Goal: Complete application form

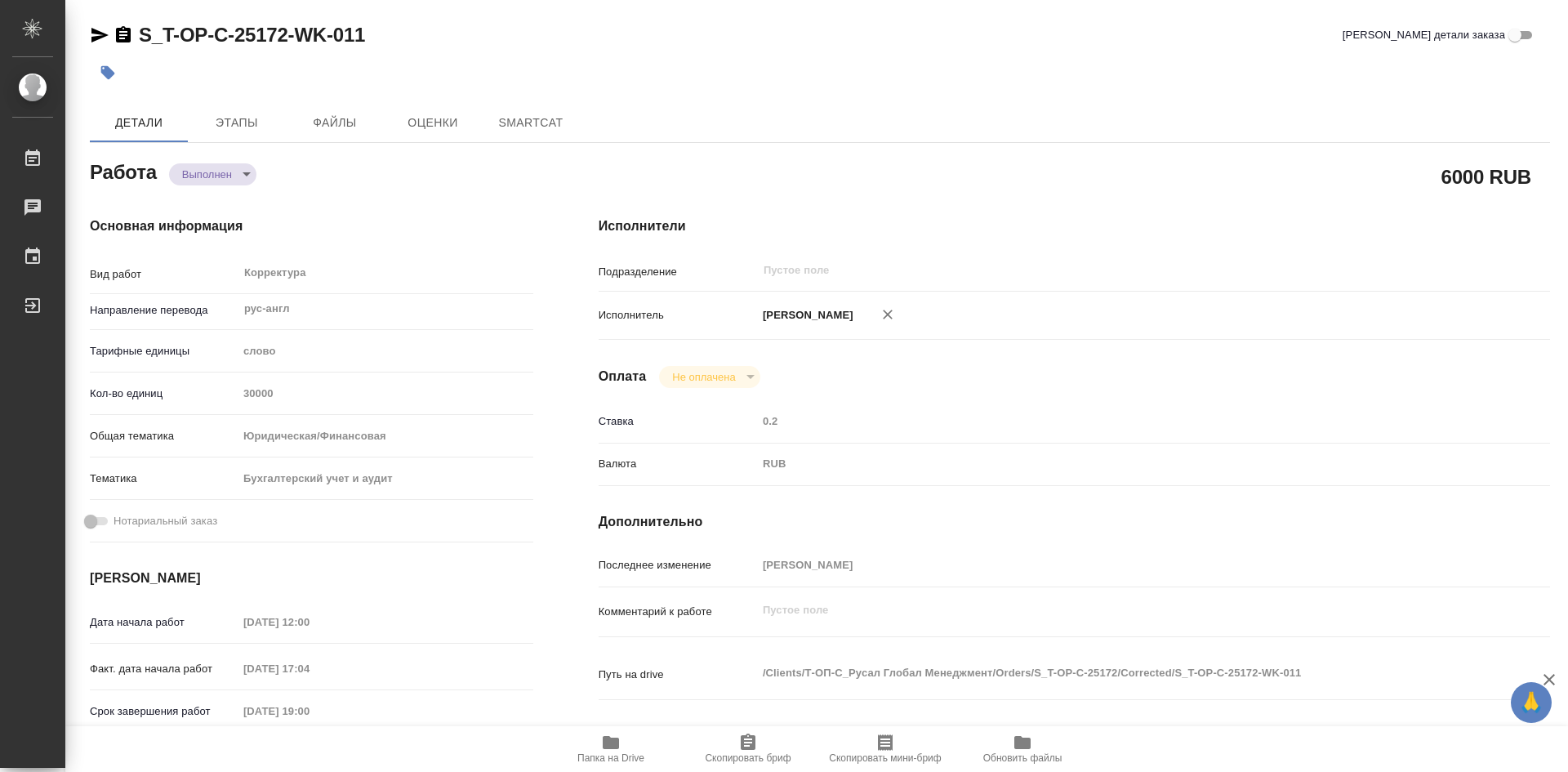
type textarea "x"
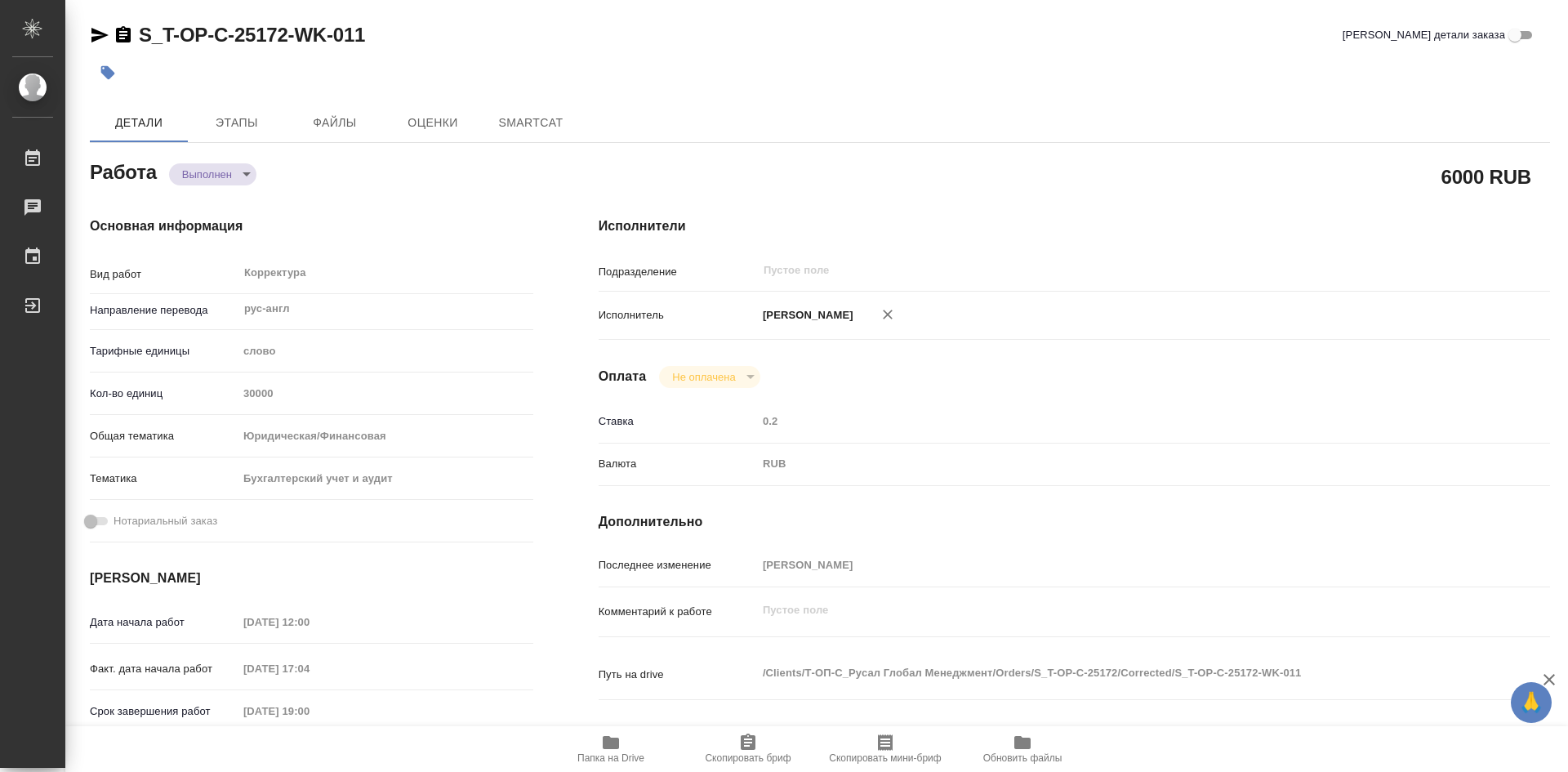
type textarea "x"
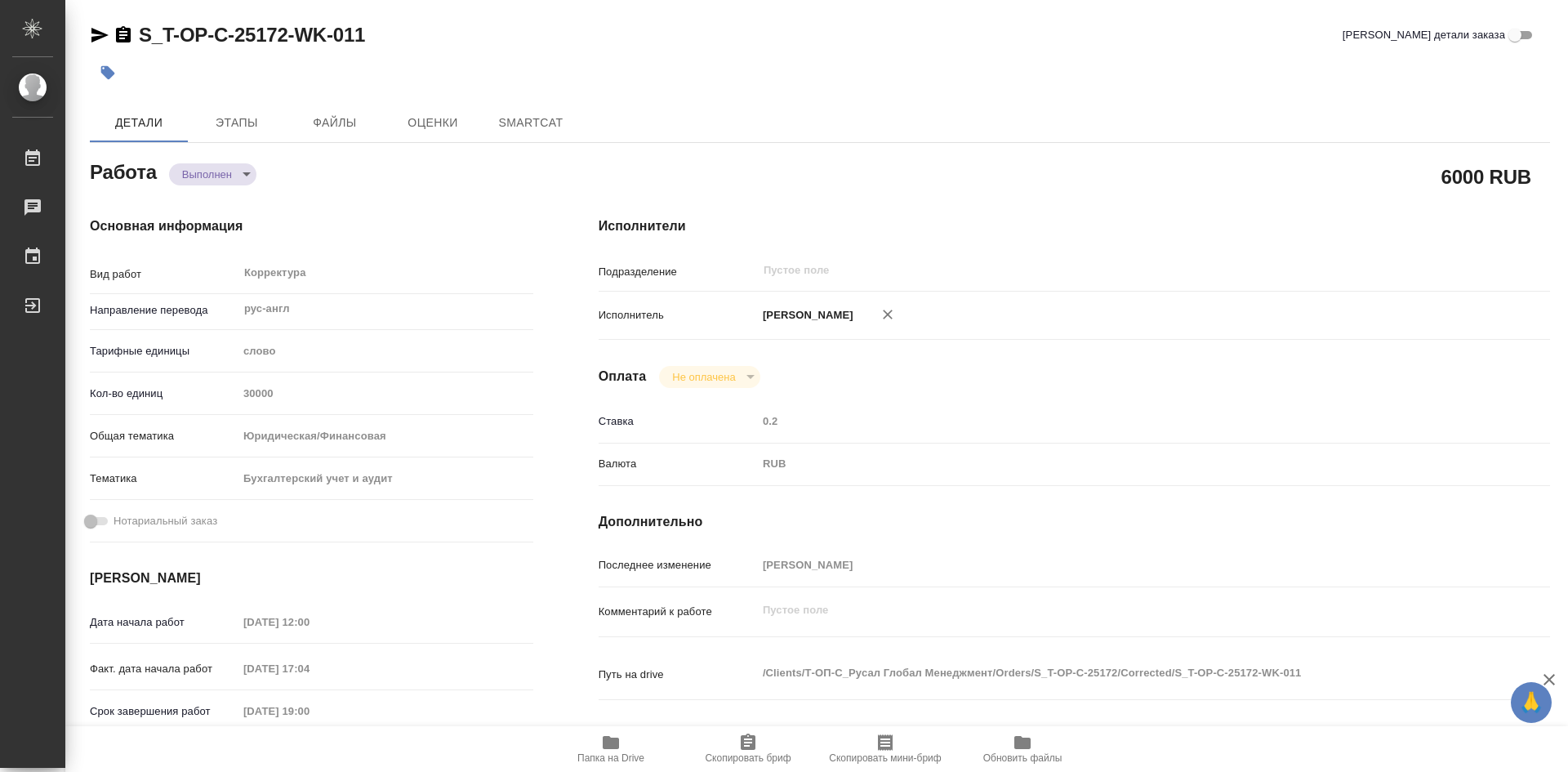
type textarea "x"
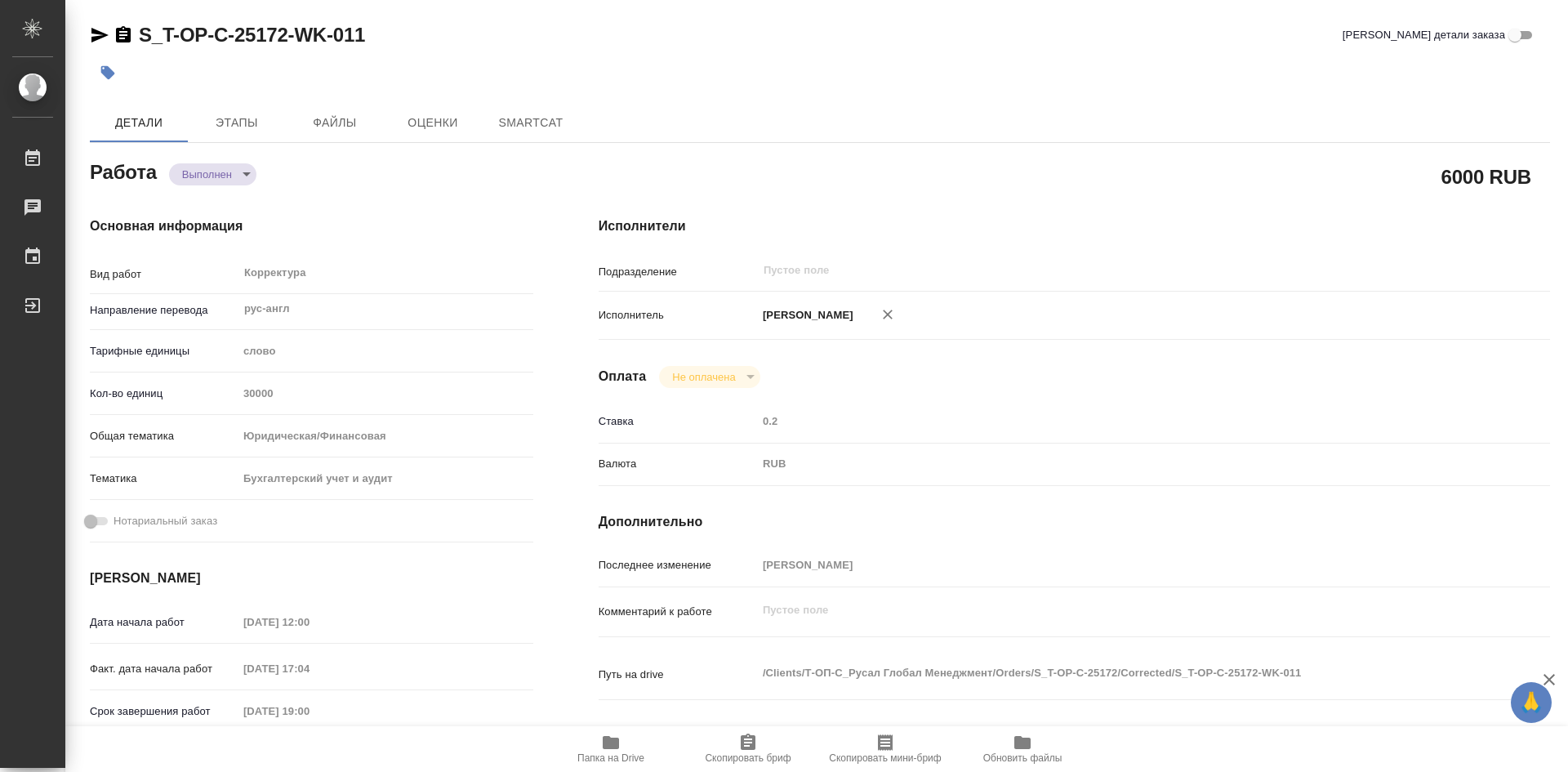
type textarea "x"
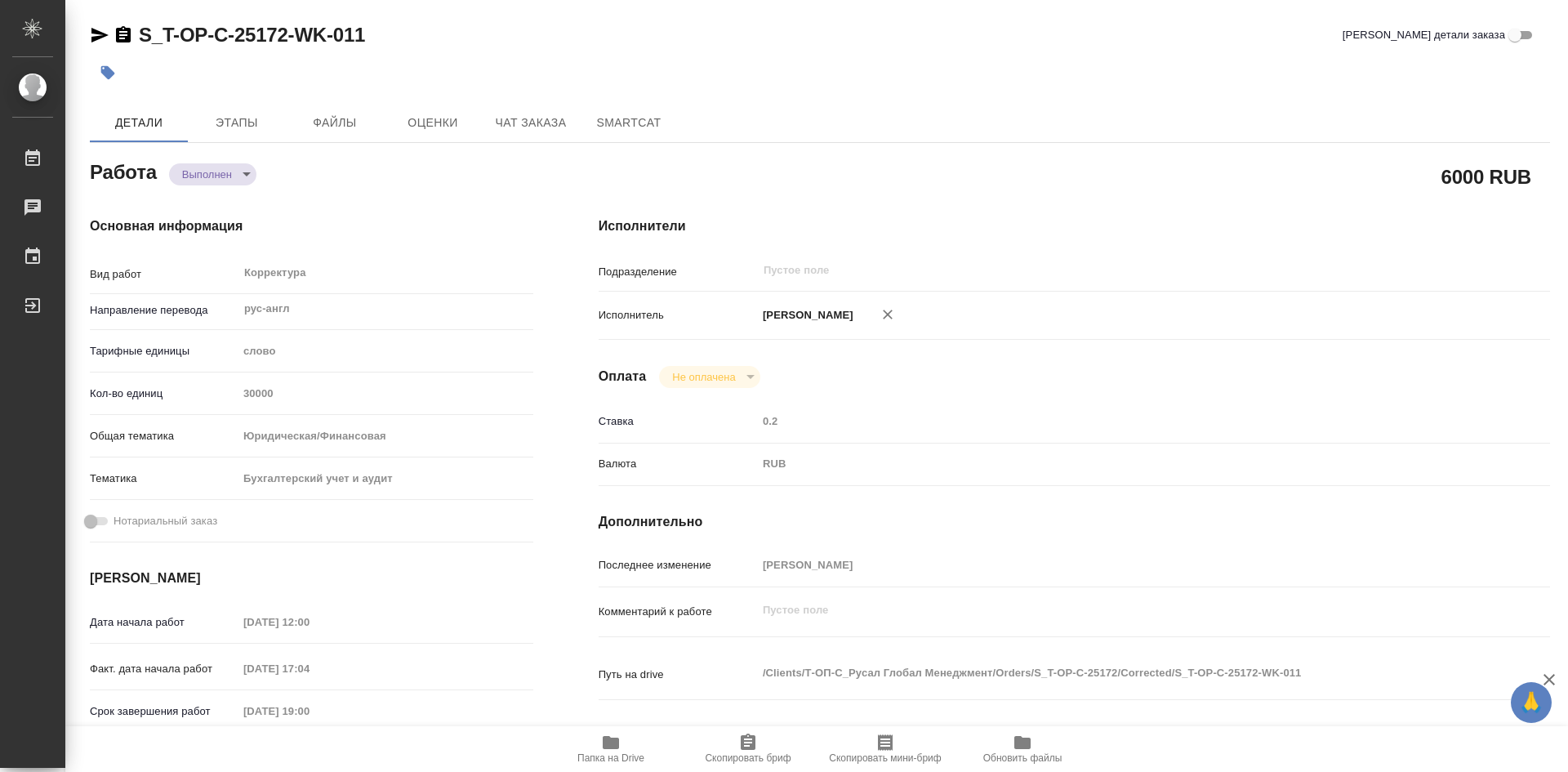
type textarea "x"
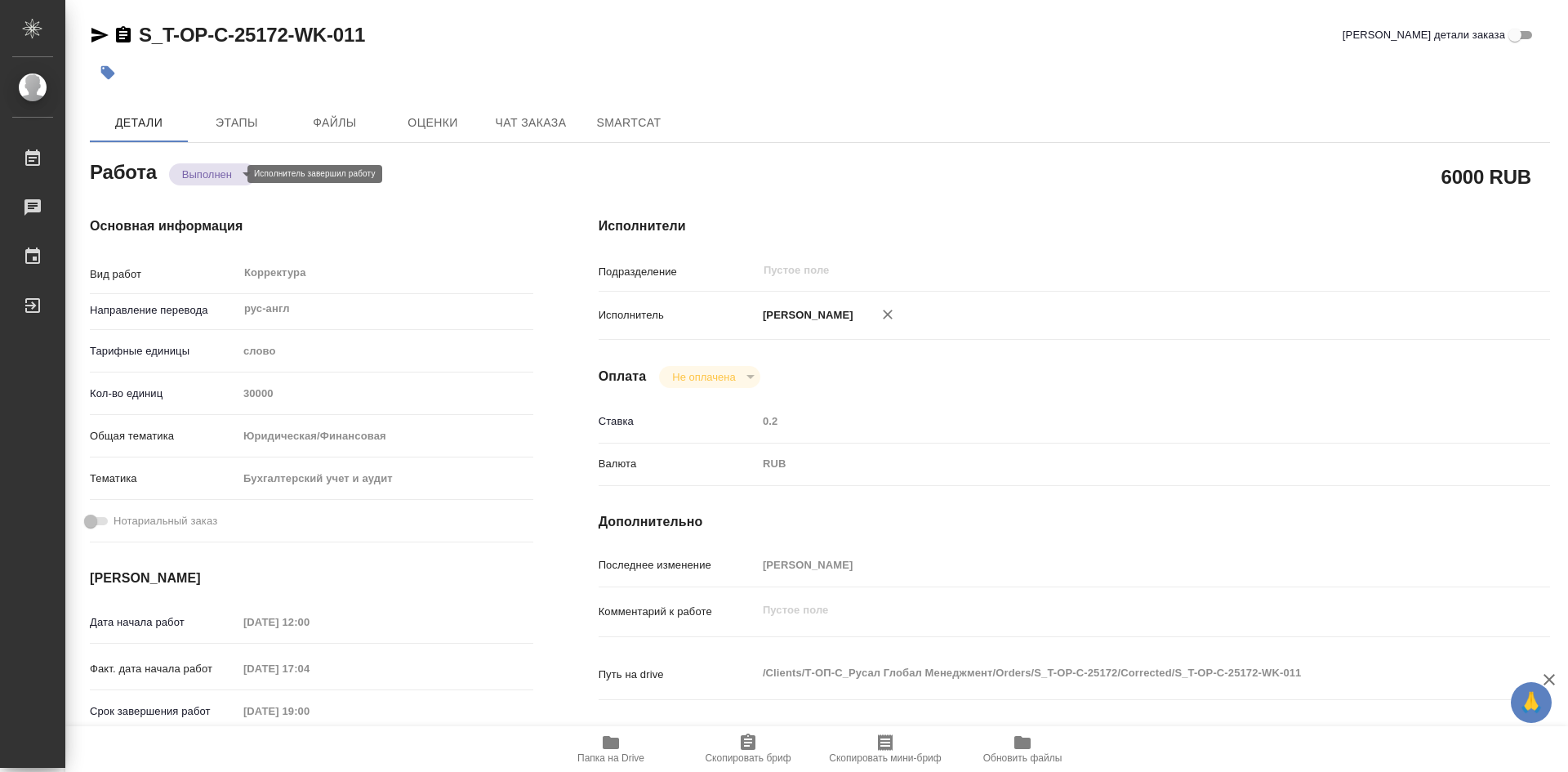
type textarea "x"
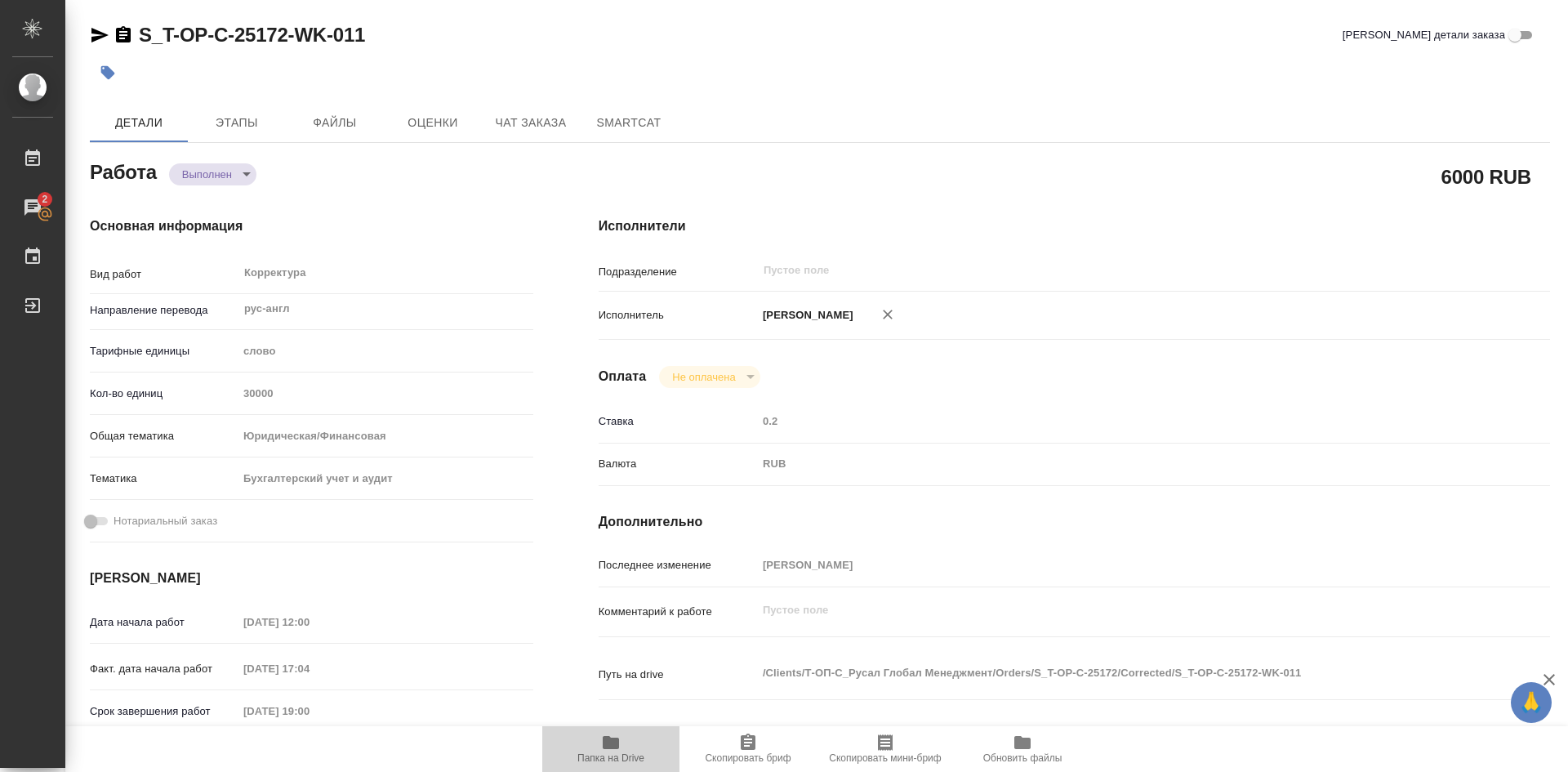
click at [611, 742] on icon "button" at bounding box center [610, 743] width 16 height 13
